Goal: Navigation & Orientation: Find specific page/section

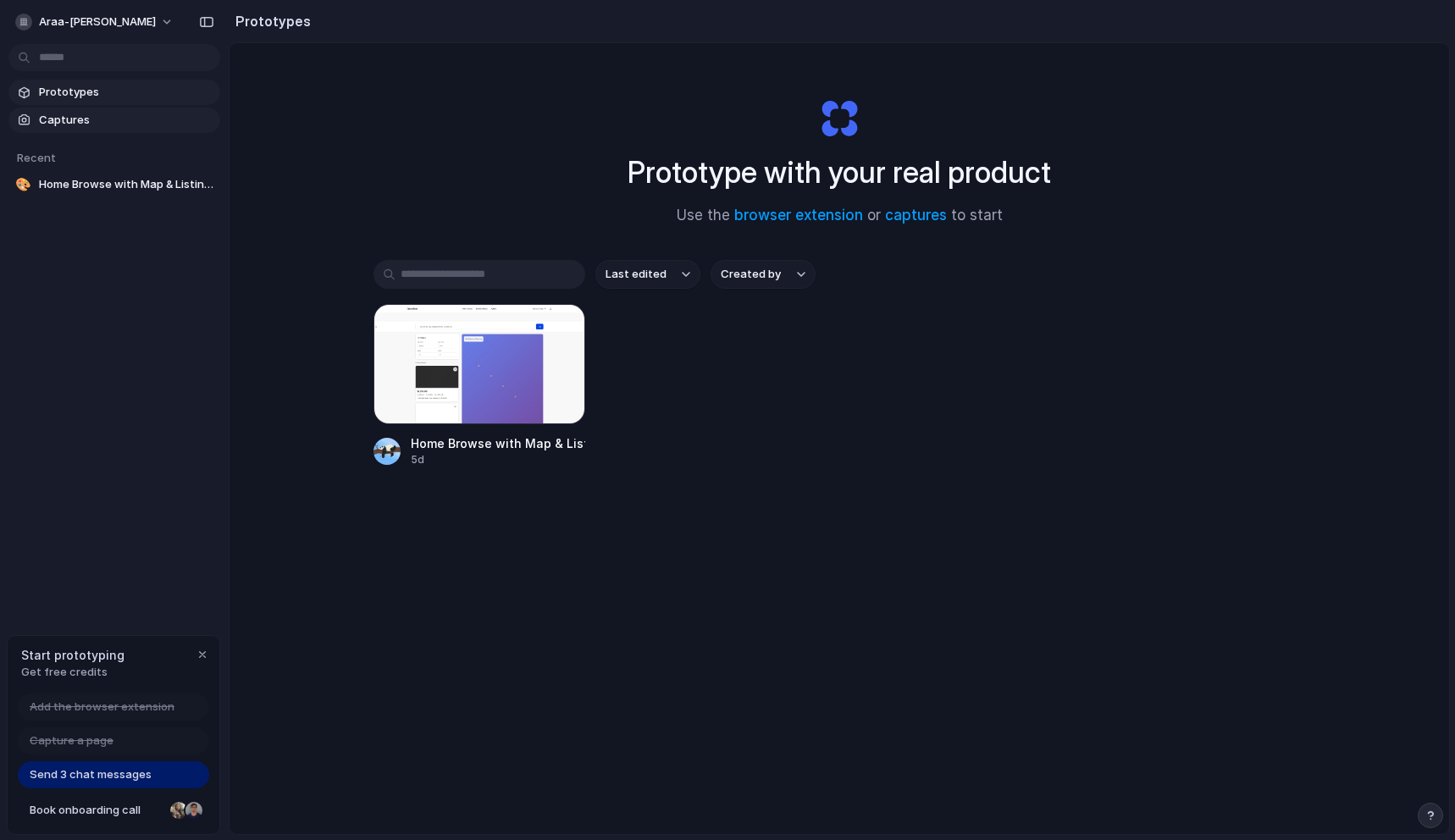
click at [84, 109] on link "Captures" at bounding box center [114, 120] width 212 height 26
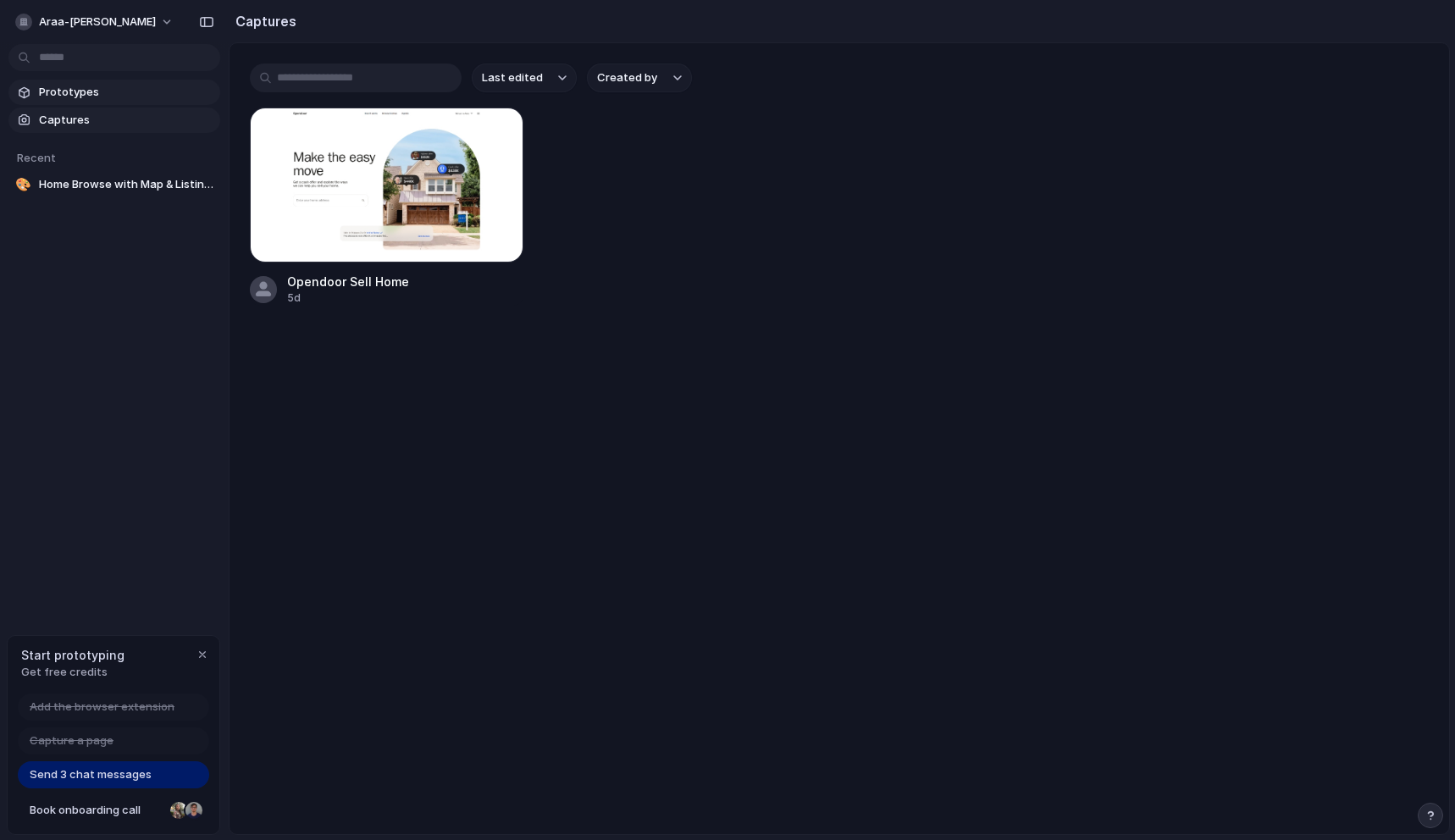
click at [88, 95] on span "Prototypes" at bounding box center [126, 92] width 175 height 17
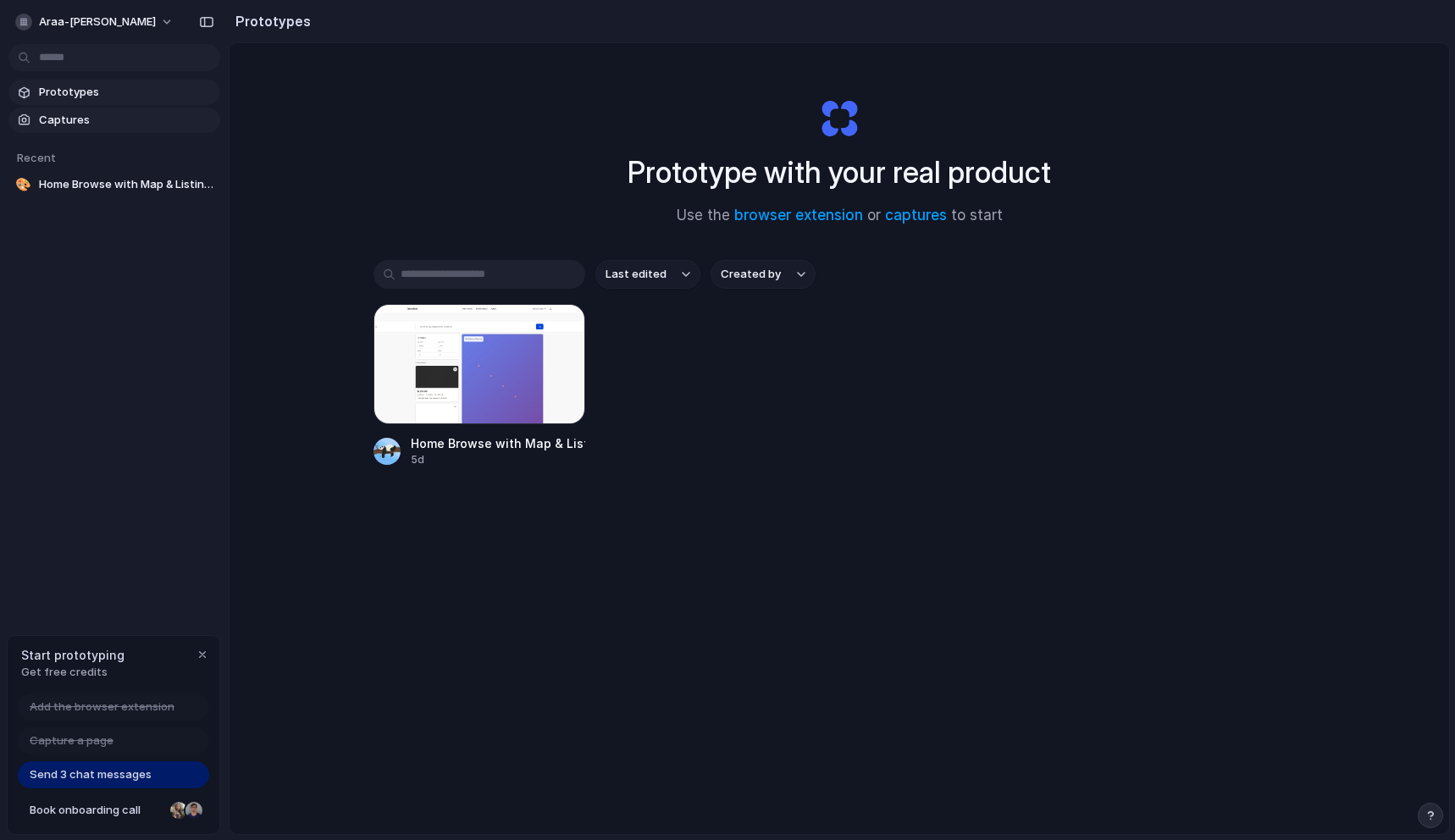
click at [85, 113] on span "Captures" at bounding box center [126, 120] width 175 height 17
